Goal: Transaction & Acquisition: Purchase product/service

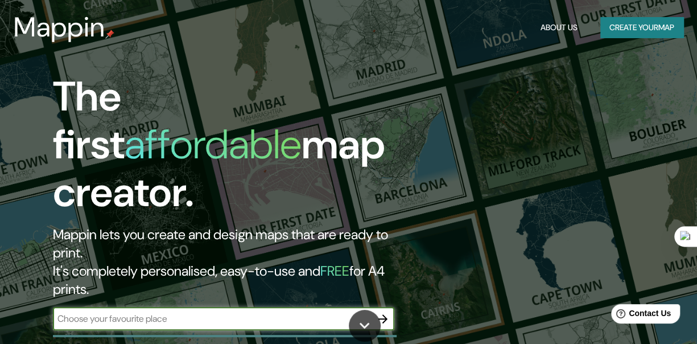
click at [113, 307] on div "​" at bounding box center [224, 318] width 342 height 23
click at [112, 312] on input "text" at bounding box center [212, 318] width 319 height 13
click at [380, 312] on icon "button" at bounding box center [383, 319] width 14 height 14
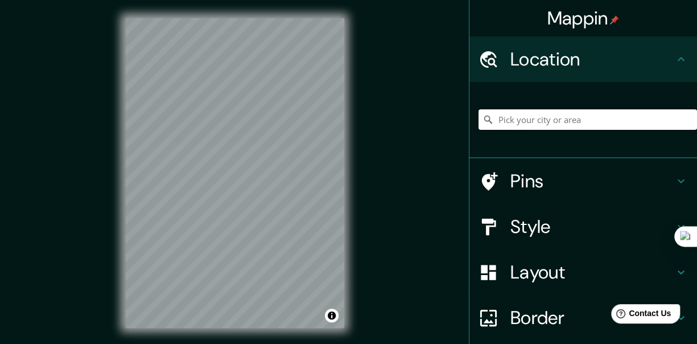
click at [529, 117] on input "Pick your city or area" at bounding box center [588, 119] width 219 height 20
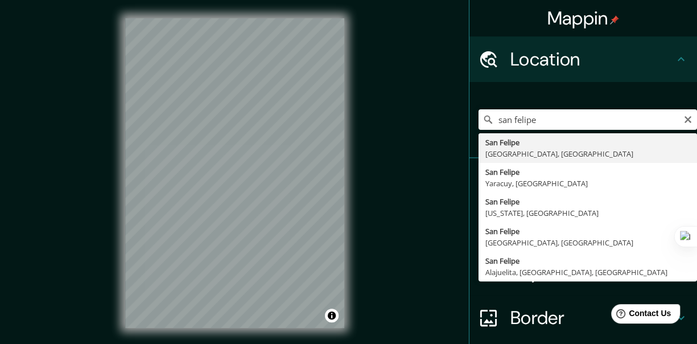
type input "[GEOGRAPHIC_DATA], [GEOGRAPHIC_DATA], [GEOGRAPHIC_DATA]"
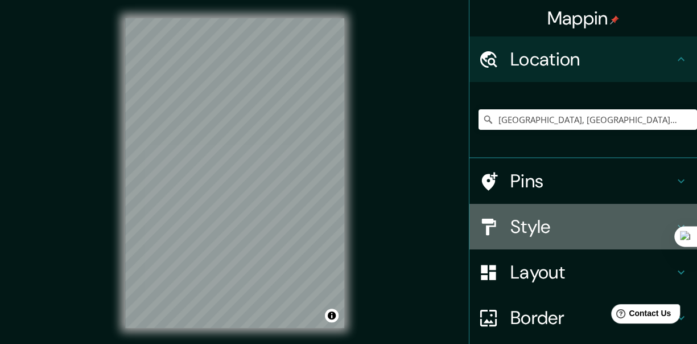
click at [518, 212] on div "Style" at bounding box center [584, 227] width 228 height 46
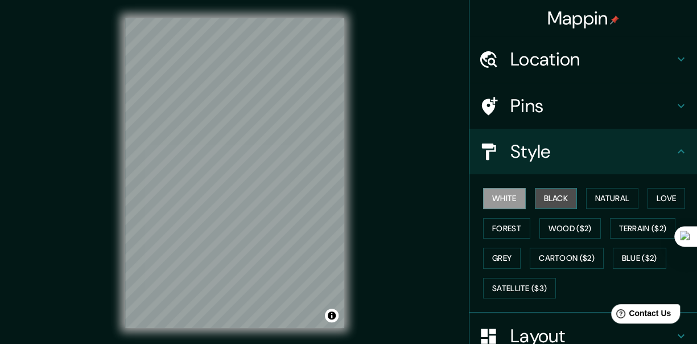
click at [556, 194] on button "Black" at bounding box center [556, 198] width 43 height 21
click at [489, 194] on button "White" at bounding box center [504, 198] width 43 height 21
click at [600, 199] on button "Natural" at bounding box center [612, 198] width 52 height 21
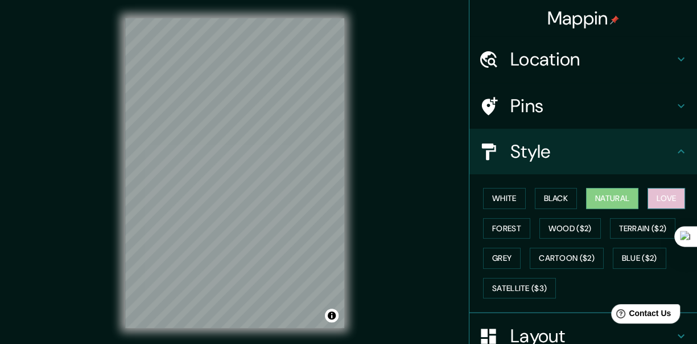
click at [655, 194] on button "Love" at bounding box center [667, 198] width 38 height 21
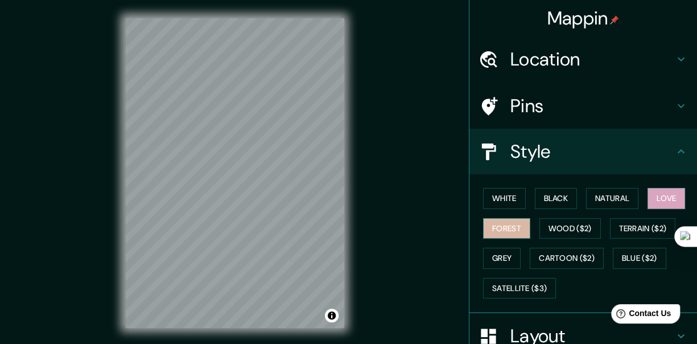
click at [489, 225] on button "Forest" at bounding box center [506, 228] width 47 height 21
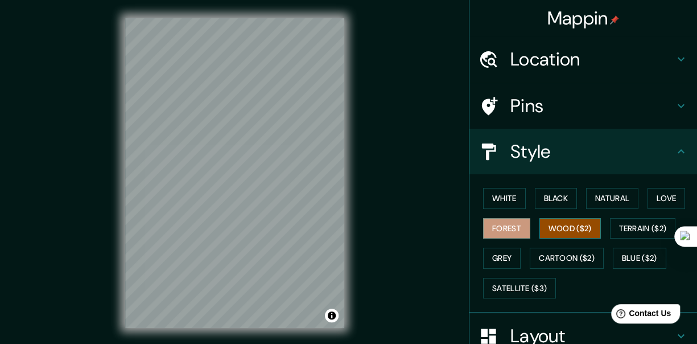
click at [558, 228] on button "Wood ($2)" at bounding box center [570, 228] width 61 height 21
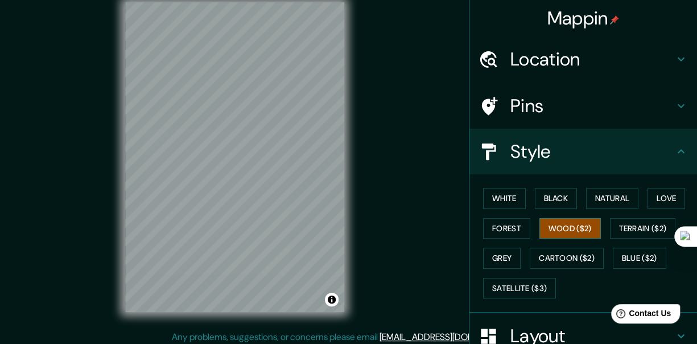
scroll to position [20, 0]
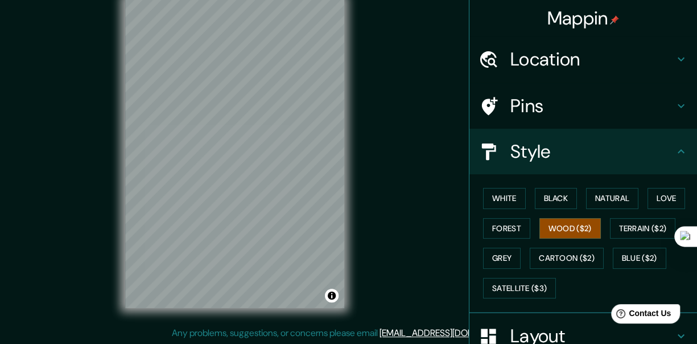
click at [594, 59] on h4 "Location" at bounding box center [593, 59] width 164 height 23
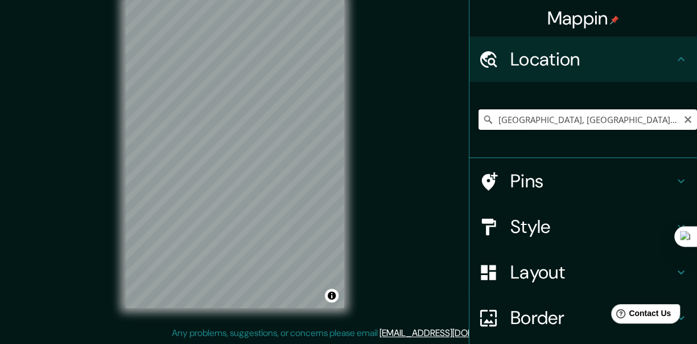
click at [528, 117] on input "[GEOGRAPHIC_DATA], [GEOGRAPHIC_DATA], [GEOGRAPHIC_DATA]" at bounding box center [588, 119] width 219 height 20
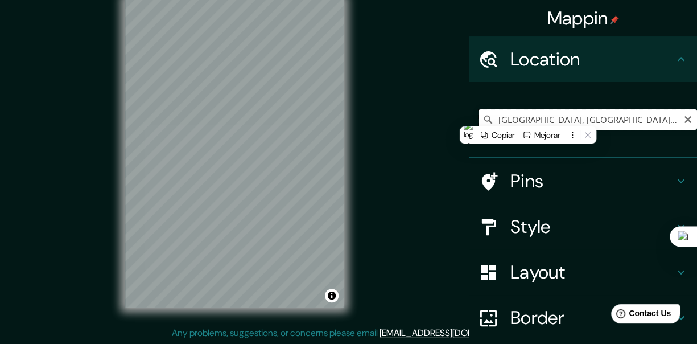
click at [528, 117] on input "[GEOGRAPHIC_DATA], [GEOGRAPHIC_DATA], [GEOGRAPHIC_DATA]" at bounding box center [588, 119] width 219 height 20
click at [511, 154] on div "[GEOGRAPHIC_DATA], [GEOGRAPHIC_DATA], [GEOGRAPHIC_DATA]" at bounding box center [584, 120] width 228 height 76
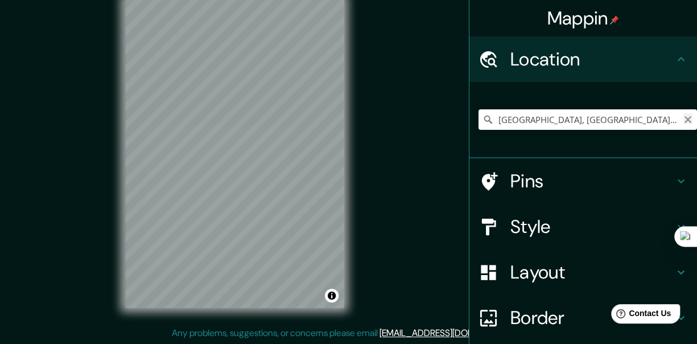
click at [684, 121] on icon "Clear" at bounding box center [688, 119] width 9 height 9
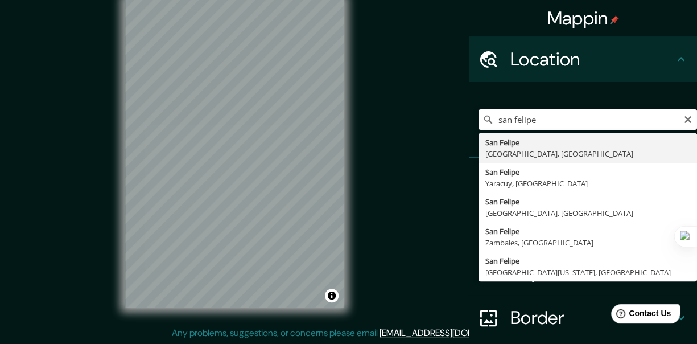
type input "[GEOGRAPHIC_DATA], [GEOGRAPHIC_DATA], [GEOGRAPHIC_DATA]"
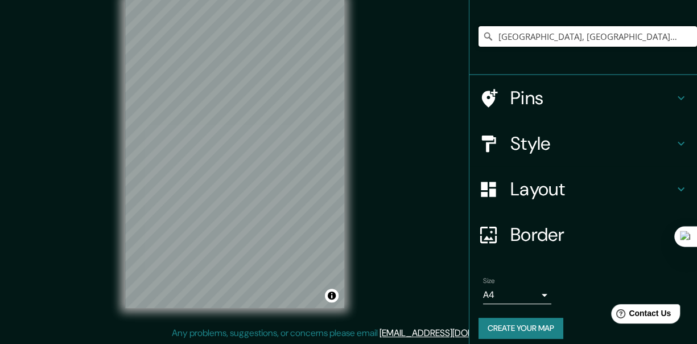
scroll to position [91, 0]
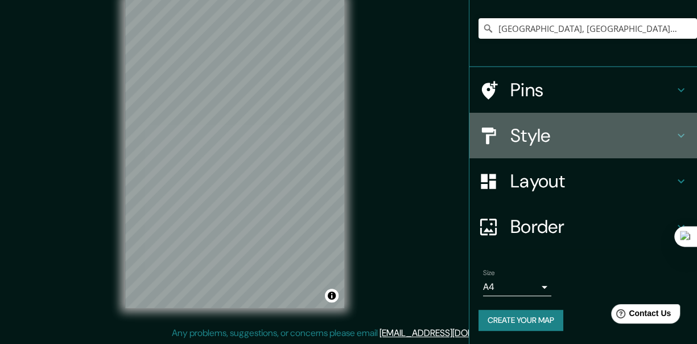
click at [536, 138] on h4 "Style" at bounding box center [593, 135] width 164 height 23
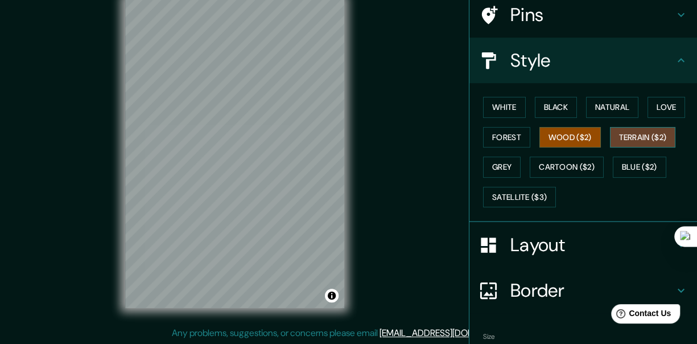
click at [620, 141] on button "Terrain ($2)" at bounding box center [643, 137] width 66 height 21
click at [484, 164] on button "Grey" at bounding box center [502, 167] width 38 height 21
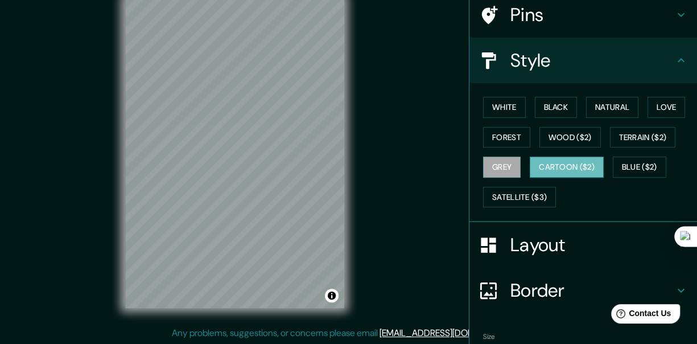
click at [536, 157] on button "Cartoon ($2)" at bounding box center [567, 167] width 74 height 21
click at [624, 164] on button "Blue ($2)" at bounding box center [640, 167] width 54 height 21
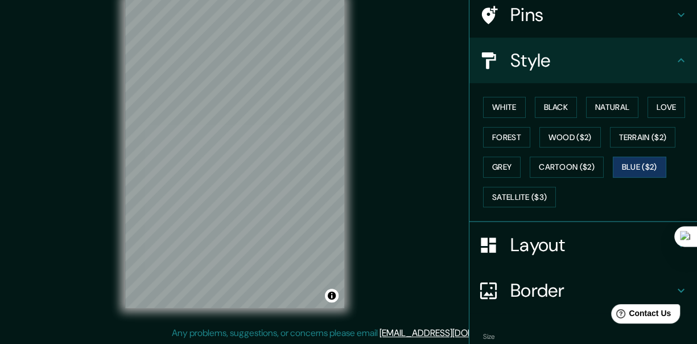
scroll to position [0, 0]
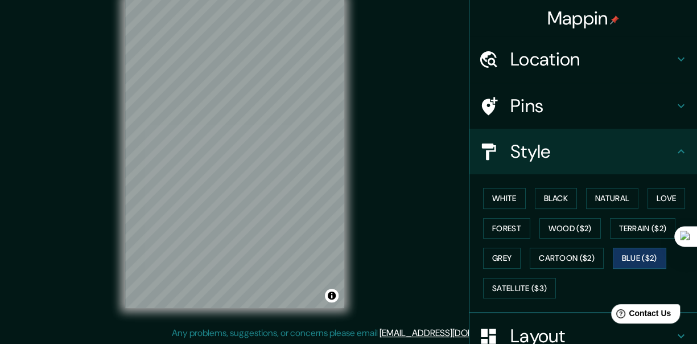
click at [511, 65] on h4 "Location" at bounding box center [593, 59] width 164 height 23
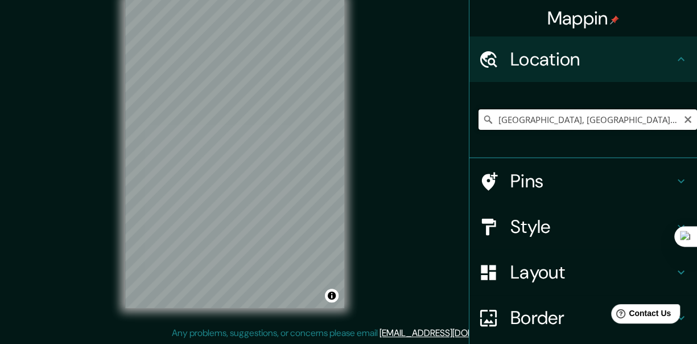
click at [514, 121] on input "[GEOGRAPHIC_DATA], [GEOGRAPHIC_DATA], [GEOGRAPHIC_DATA]" at bounding box center [588, 119] width 219 height 20
click at [684, 123] on icon "Clear" at bounding box center [688, 119] width 9 height 9
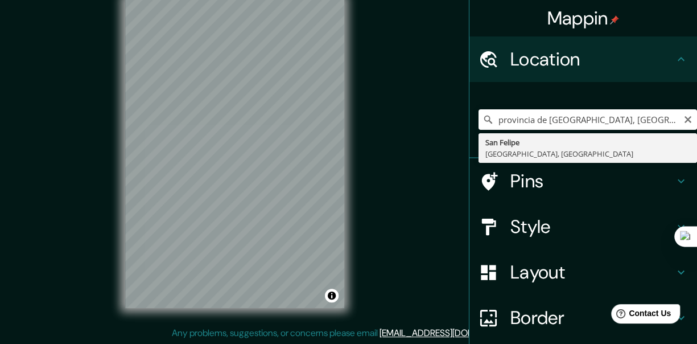
type input "[GEOGRAPHIC_DATA], [GEOGRAPHIC_DATA], [GEOGRAPHIC_DATA]"
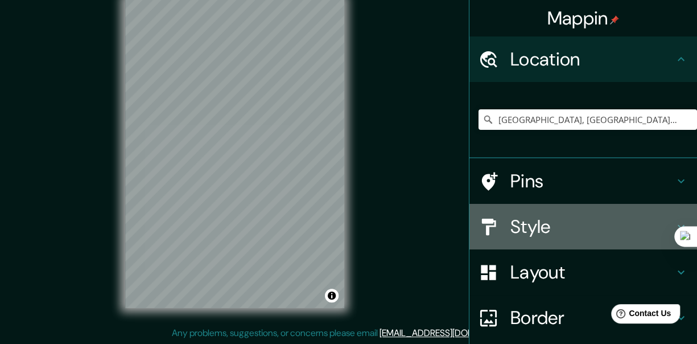
click at [530, 238] on div "Style" at bounding box center [584, 227] width 228 height 46
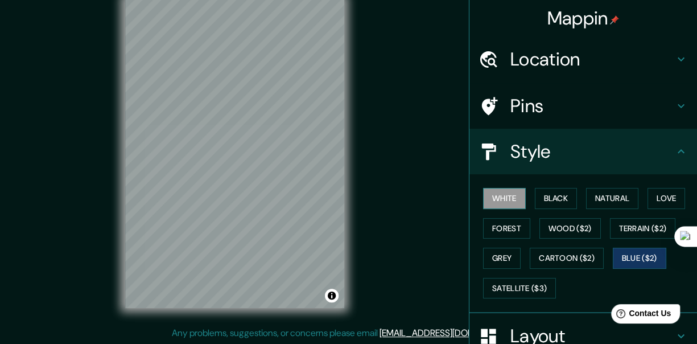
click at [498, 207] on button "White" at bounding box center [504, 198] width 43 height 21
click at [504, 81] on div "Location" at bounding box center [584, 59] width 228 height 46
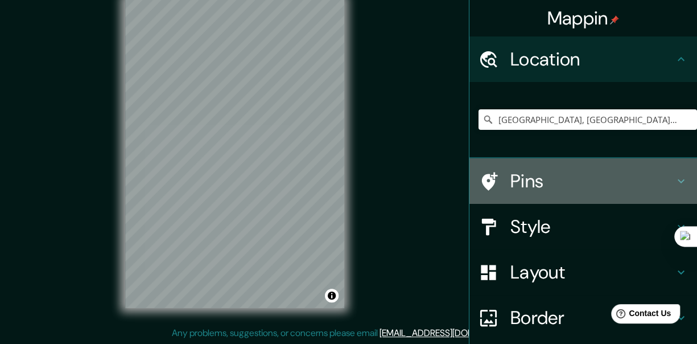
click at [501, 174] on div "Pins" at bounding box center [584, 181] width 228 height 46
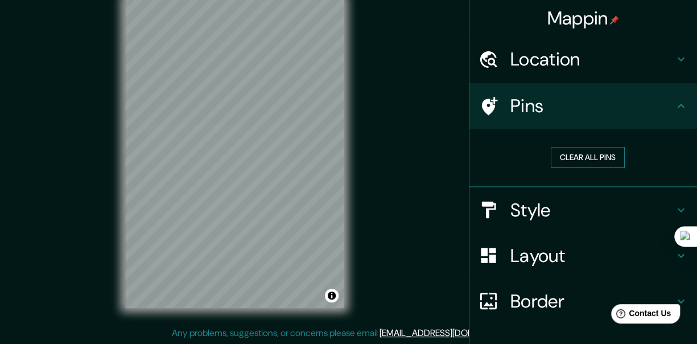
click at [565, 161] on button "Clear all pins" at bounding box center [588, 157] width 74 height 21
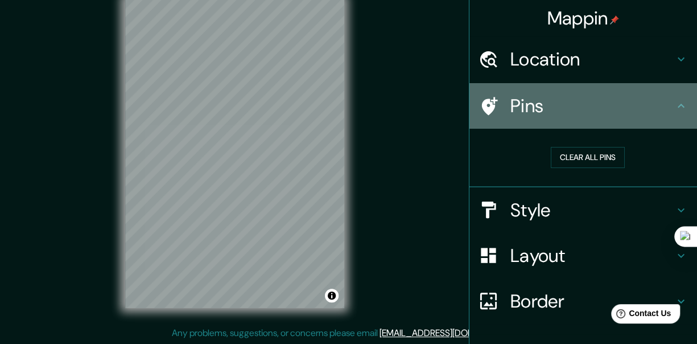
click at [511, 112] on h4 "Pins" at bounding box center [593, 105] width 164 height 23
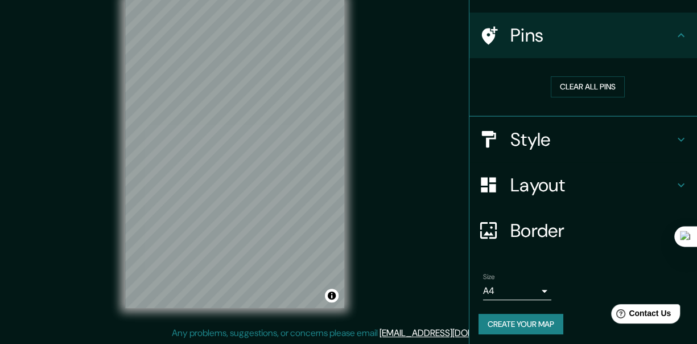
scroll to position [74, 0]
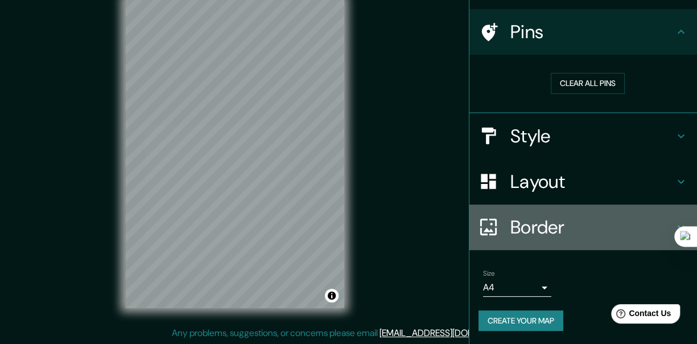
click at [522, 216] on h4 "Border" at bounding box center [593, 227] width 164 height 23
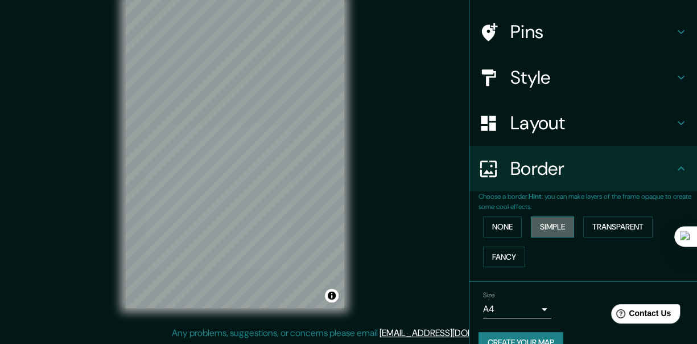
click at [536, 222] on button "Simple" at bounding box center [552, 226] width 43 height 21
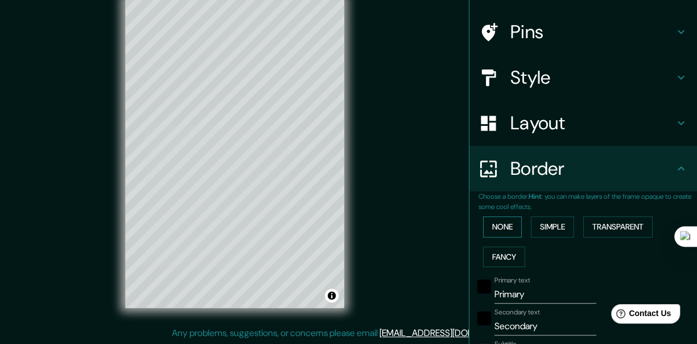
click at [488, 225] on button "None" at bounding box center [502, 226] width 39 height 21
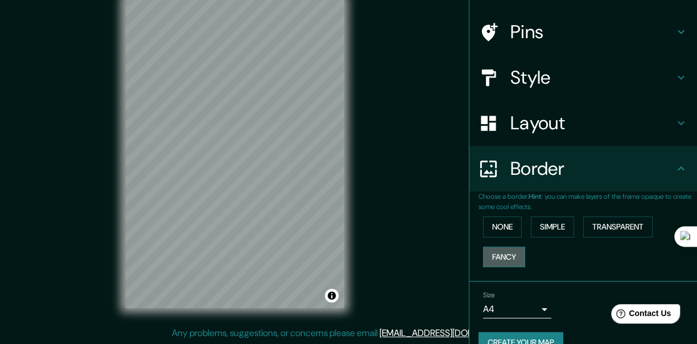
click at [491, 250] on button "Fancy" at bounding box center [504, 256] width 42 height 21
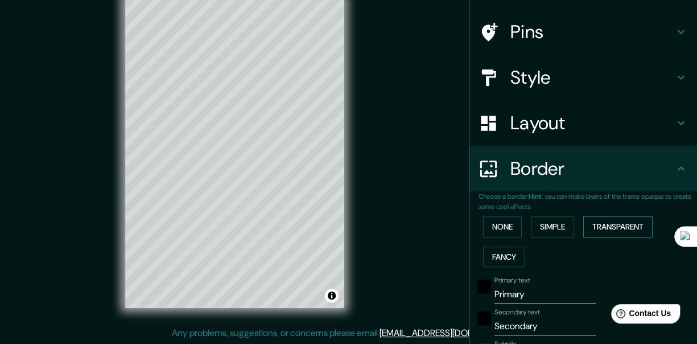
click at [599, 225] on button "Transparent" at bounding box center [617, 226] width 69 height 21
click at [546, 223] on button "Simple" at bounding box center [552, 226] width 43 height 21
click at [504, 231] on button "None" at bounding box center [502, 226] width 39 height 21
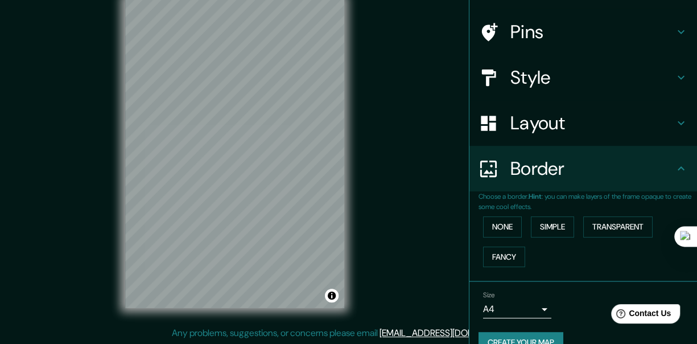
click at [520, 176] on h4 "Border" at bounding box center [593, 168] width 164 height 23
click at [674, 166] on icon at bounding box center [681, 169] width 14 height 14
drag, startPoint x: 533, startPoint y: 299, endPoint x: 535, endPoint y: 305, distance: 5.9
click at [535, 305] on div "Size A4 single" at bounding box center [517, 304] width 68 height 27
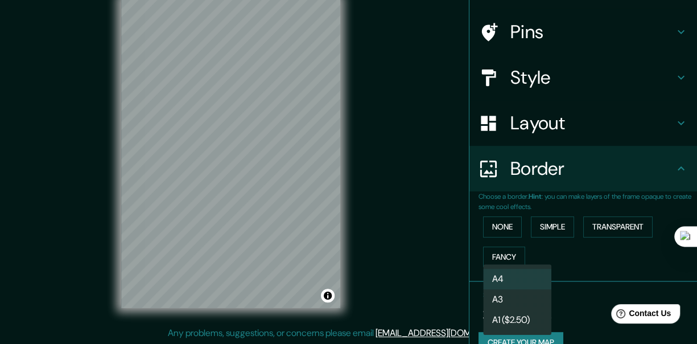
click at [535, 306] on body "Mappin Location [GEOGRAPHIC_DATA], [GEOGRAPHIC_DATA], [GEOGRAPHIC_DATA] Pins St…" at bounding box center [348, 152] width 697 height 344
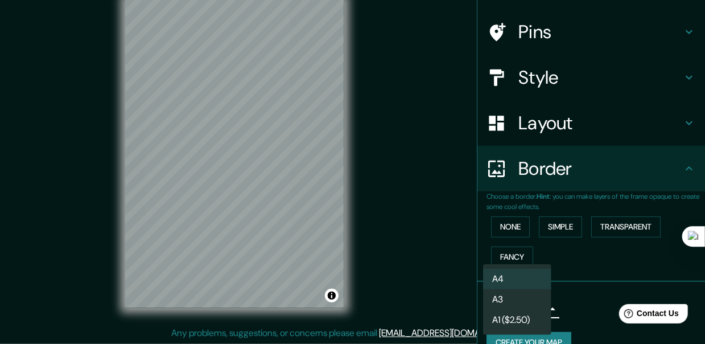
click at [517, 301] on li "A3" at bounding box center [517, 299] width 68 height 20
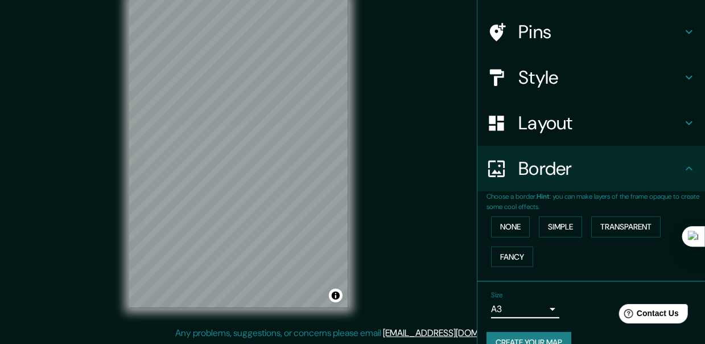
click at [525, 303] on body "Mappin Location [GEOGRAPHIC_DATA], [GEOGRAPHIC_DATA], [GEOGRAPHIC_DATA] Pins St…" at bounding box center [352, 152] width 705 height 344
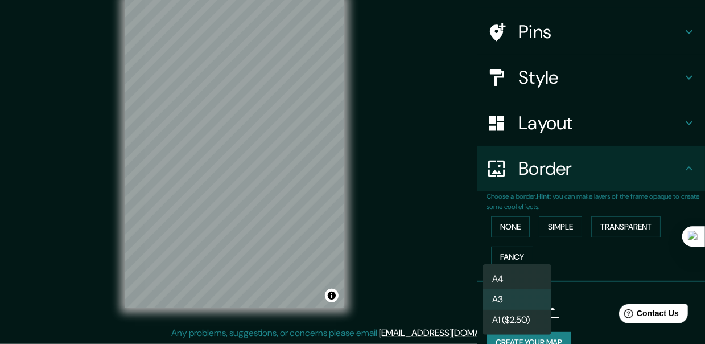
click at [526, 278] on li "A4" at bounding box center [517, 279] width 68 height 20
type input "single"
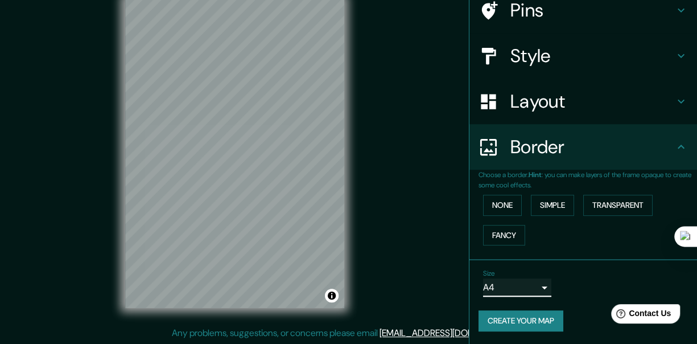
scroll to position [39, 0]
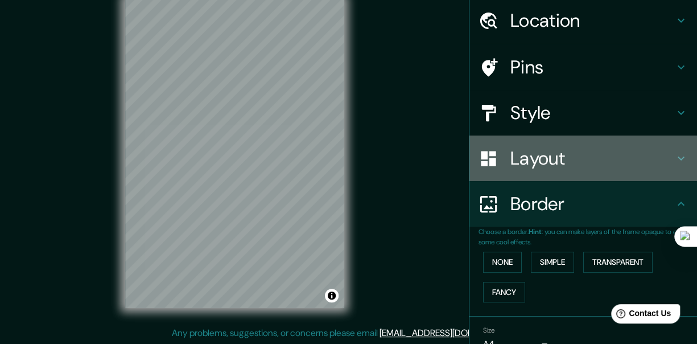
click at [513, 154] on h4 "Layout" at bounding box center [593, 158] width 164 height 23
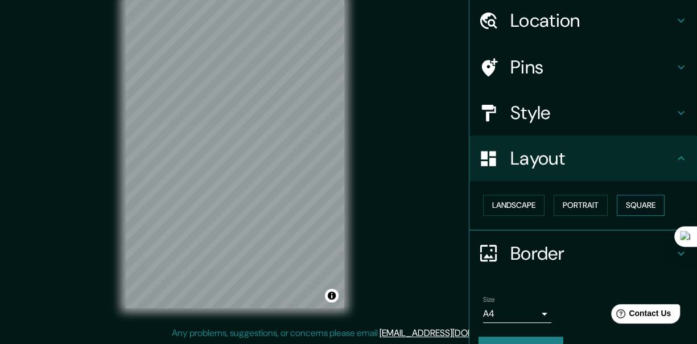
click at [635, 208] on button "Square" at bounding box center [641, 205] width 48 height 21
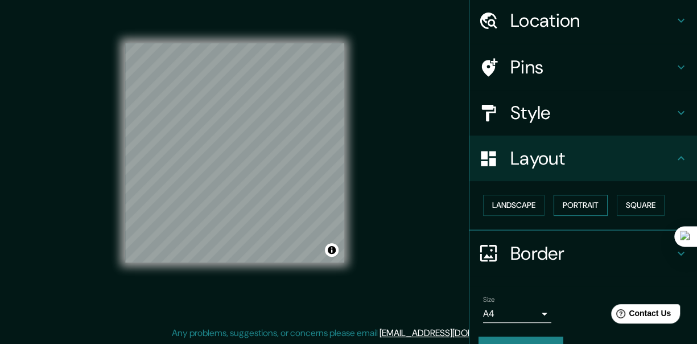
click at [561, 205] on button "Portrait" at bounding box center [581, 205] width 54 height 21
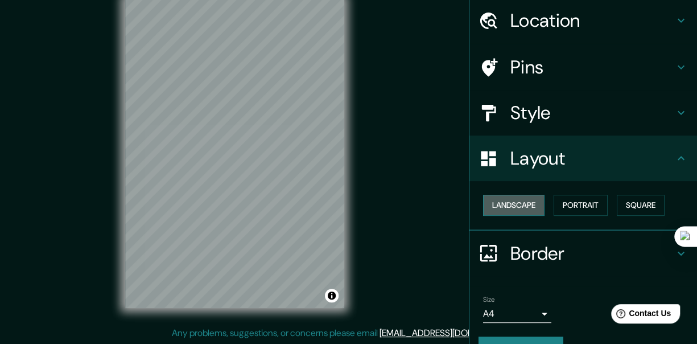
click at [520, 201] on button "Landscape" at bounding box center [513, 205] width 61 height 21
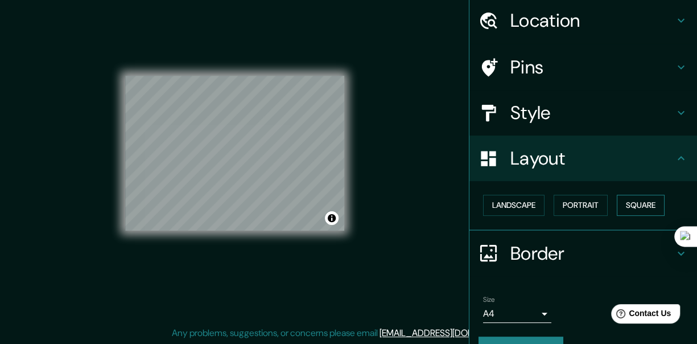
click at [630, 211] on button "Square" at bounding box center [641, 205] width 48 height 21
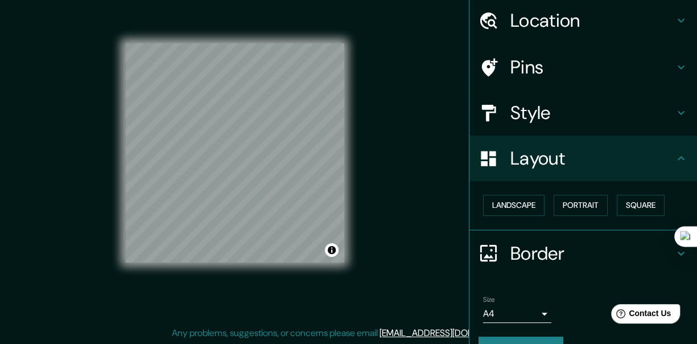
click at [538, 113] on h4 "Style" at bounding box center [593, 112] width 164 height 23
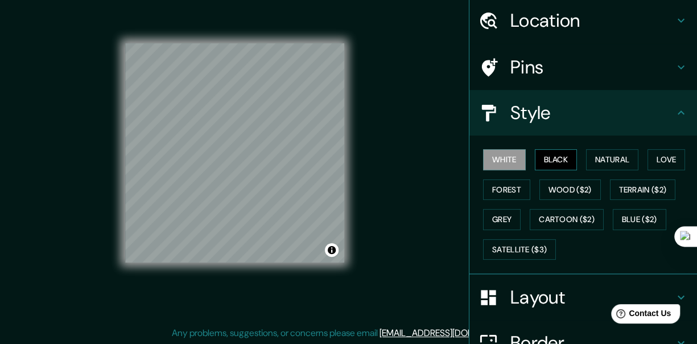
drag, startPoint x: 552, startPoint y: 173, endPoint x: 552, endPoint y: 161, distance: 12.5
click at [552, 173] on div "White Black Natural Love Forest Wood ($2) Terrain ($2) Grey Cartoon ($2) Blue (…" at bounding box center [588, 205] width 219 height 120
click at [552, 156] on button "Black" at bounding box center [556, 159] width 43 height 21
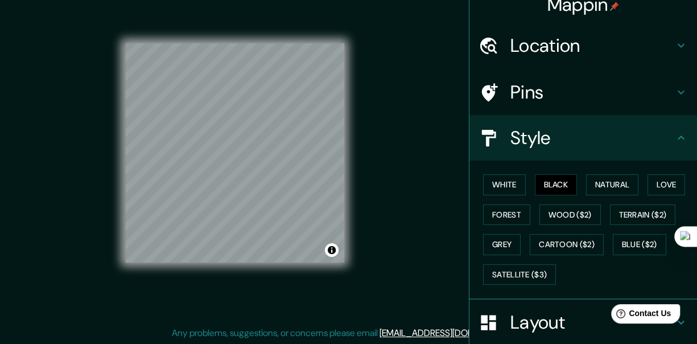
scroll to position [0, 0]
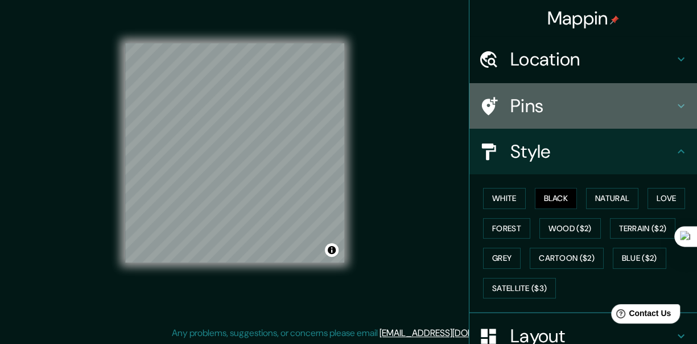
click at [529, 112] on h4 "Pins" at bounding box center [593, 105] width 164 height 23
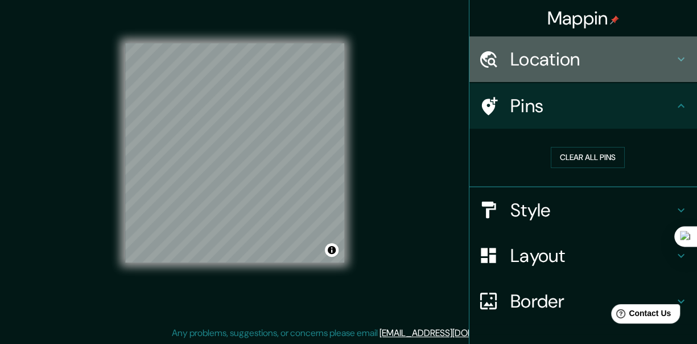
drag, startPoint x: 532, startPoint y: 39, endPoint x: 532, endPoint y: 67, distance: 27.9
click at [532, 43] on div "Location" at bounding box center [584, 59] width 228 height 46
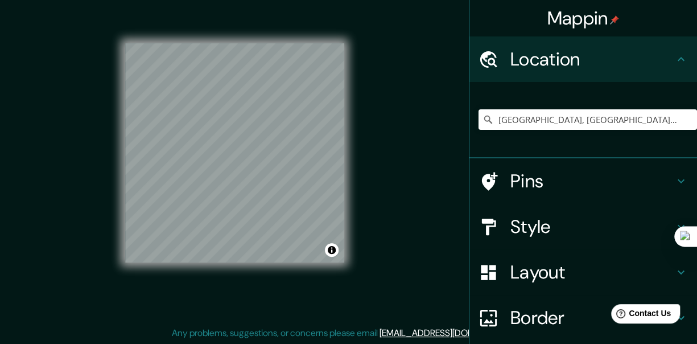
click at [532, 69] on h4 "Location" at bounding box center [593, 59] width 164 height 23
drag, startPoint x: 524, startPoint y: 139, endPoint x: 527, endPoint y: 128, distance: 11.2
click at [525, 135] on div "[GEOGRAPHIC_DATA], [GEOGRAPHIC_DATA], [GEOGRAPHIC_DATA]" at bounding box center [588, 119] width 219 height 57
click at [527, 127] on input "[GEOGRAPHIC_DATA], [GEOGRAPHIC_DATA], [GEOGRAPHIC_DATA]" at bounding box center [588, 119] width 219 height 20
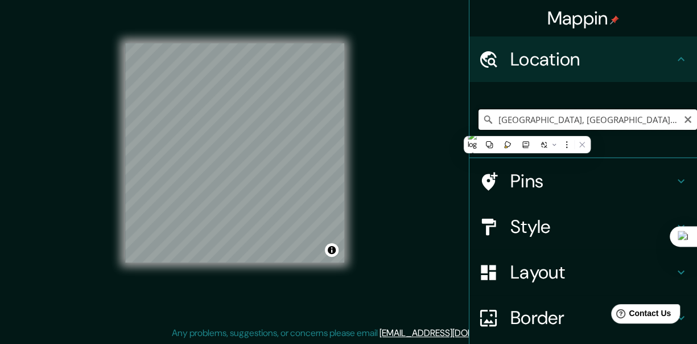
click at [527, 127] on input "[GEOGRAPHIC_DATA], [GEOGRAPHIC_DATA], [GEOGRAPHIC_DATA]" at bounding box center [588, 119] width 219 height 20
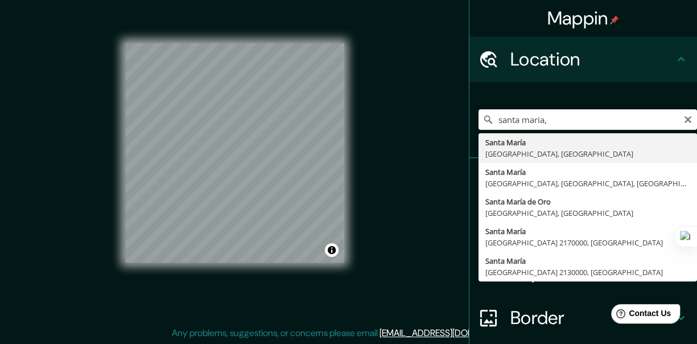
type input "[GEOGRAPHIC_DATA], [GEOGRAPHIC_DATA], [GEOGRAPHIC_DATA]"
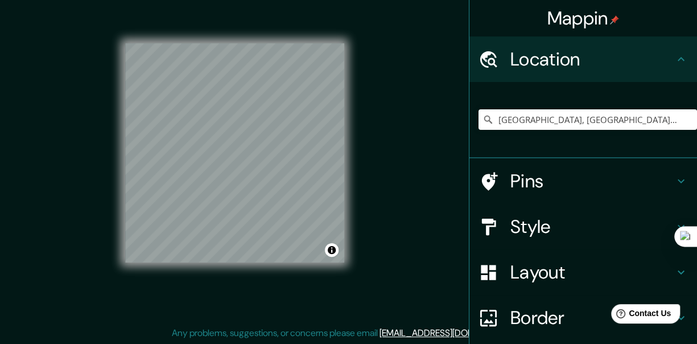
click at [429, 183] on div "Mappin Location [GEOGRAPHIC_DATA], [GEOGRAPHIC_DATA], [GEOGRAPHIC_DATA] [GEOGRA…" at bounding box center [348, 162] width 697 height 364
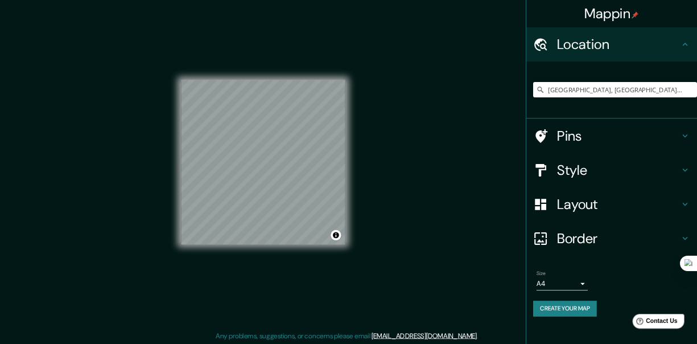
scroll to position [9, 0]
